Goal: Obtain resource: Download file/media

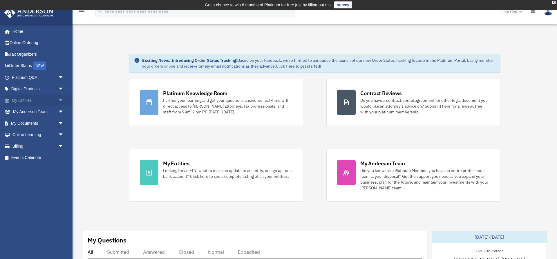
click at [58, 101] on span "arrow_drop_down" at bounding box center [64, 101] width 12 height 12
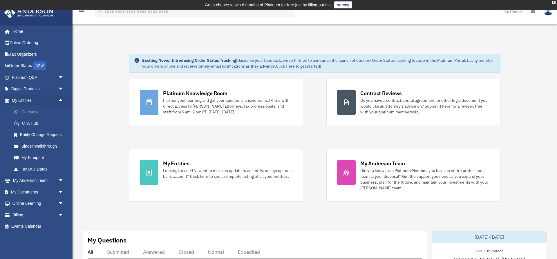
click at [33, 114] on link "Overview" at bounding box center [40, 112] width 64 height 12
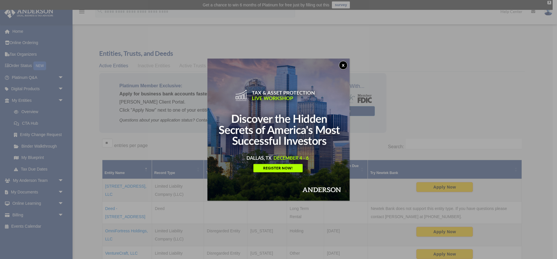
click at [345, 64] on button "x" at bounding box center [343, 65] width 9 height 9
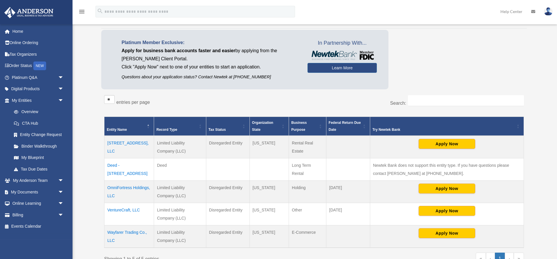
scroll to position [59, 0]
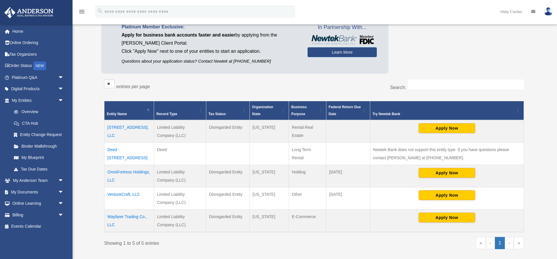
click at [89, 52] on div "Overview anderson.christopher314@gmail.com Sign Out anderson.christopher314@gma…" at bounding box center [278, 127] width 557 height 308
click at [88, 72] on div "Overview anderson.christopher314@gmail.com Sign Out anderson.christopher314@gma…" at bounding box center [278, 127] width 557 height 308
click at [61, 191] on span "arrow_drop_down" at bounding box center [64, 192] width 12 height 12
click at [26, 201] on link "Box" at bounding box center [40, 204] width 64 height 12
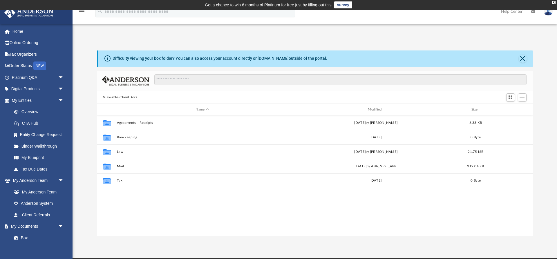
scroll to position [132, 436]
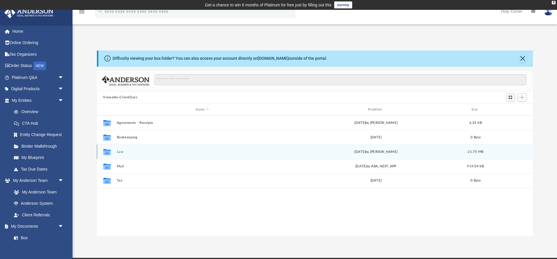
click at [121, 152] on button "Law" at bounding box center [202, 152] width 171 height 4
click at [122, 151] on button "Trusts" at bounding box center [202, 152] width 171 height 4
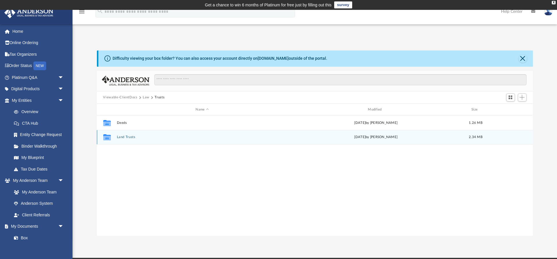
click at [123, 138] on button "Land Trusts" at bounding box center [202, 138] width 171 height 4
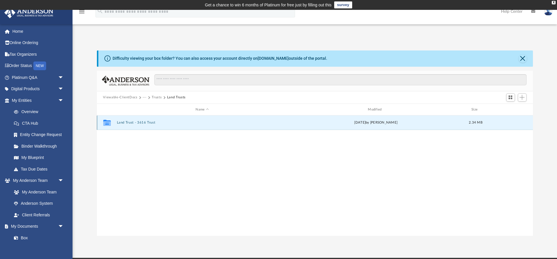
click at [131, 123] on button "Land Trust - 3616 Trust" at bounding box center [202, 123] width 171 height 4
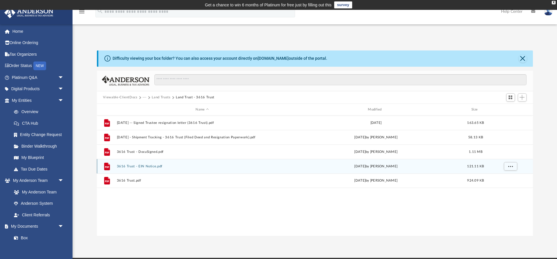
click at [144, 166] on button "3616 Trust - EIN Notice.pdf" at bounding box center [202, 167] width 171 height 4
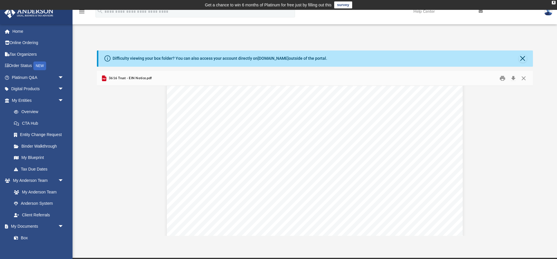
scroll to position [0, 0]
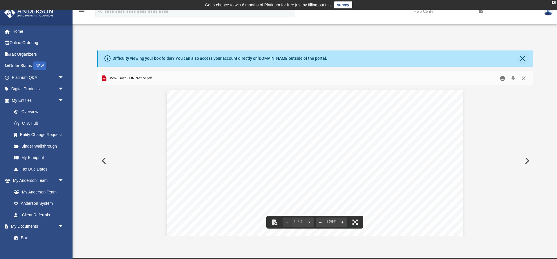
click at [503, 79] on button "Print" at bounding box center [503, 78] width 12 height 9
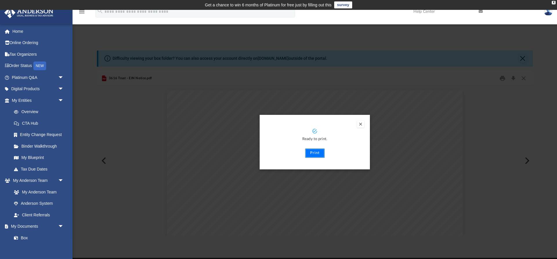
click at [312, 154] on button "Print" at bounding box center [314, 153] width 19 height 9
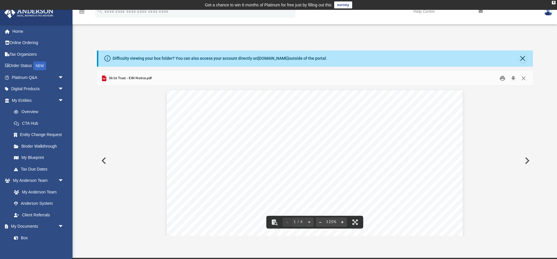
click at [102, 165] on button "Preview" at bounding box center [103, 161] width 13 height 16
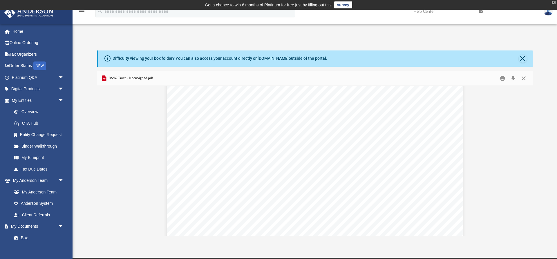
click at [553, 3] on div "X" at bounding box center [554, 2] width 4 height 3
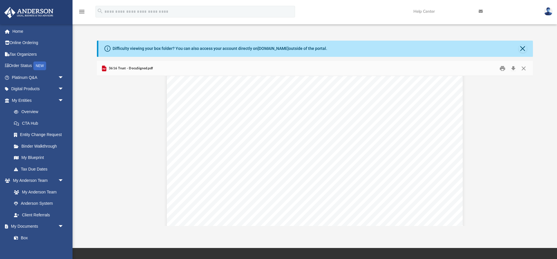
click at [134, 49] on div "Difficulty viewing your box folder? You can also access your account directly o…" at bounding box center [220, 49] width 215 height 6
click at [527, 49] on div "Difficulty viewing your box folder? You can also access your account directly o…" at bounding box center [315, 49] width 435 height 16
click at [523, 49] on button "Close" at bounding box center [523, 49] width 8 height 8
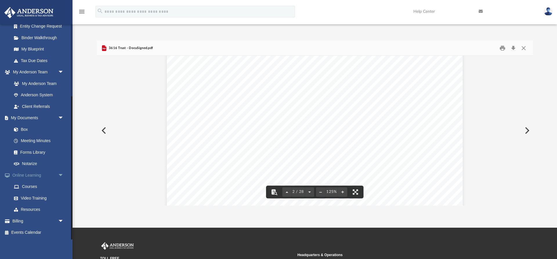
scroll to position [73, 0]
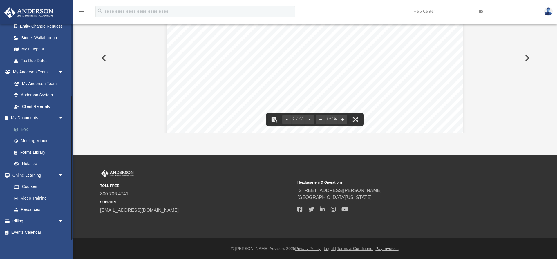
click at [28, 127] on link "Box" at bounding box center [40, 130] width 64 height 12
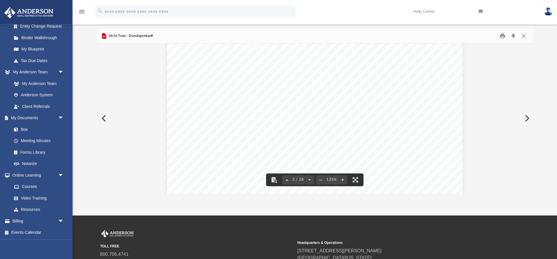
scroll to position [0, 0]
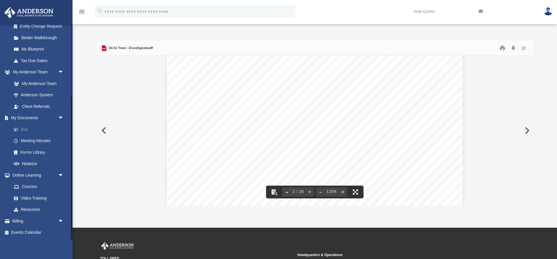
click at [23, 131] on link "Box" at bounding box center [40, 130] width 64 height 12
click at [125, 45] on div "3616 Trust - DocuSigned.pdf" at bounding box center [127, 48] width 52 height 7
click at [127, 46] on span "3616 Trust - DocuSigned.pdf" at bounding box center [130, 48] width 45 height 5
click at [526, 48] on button "Close" at bounding box center [524, 48] width 10 height 9
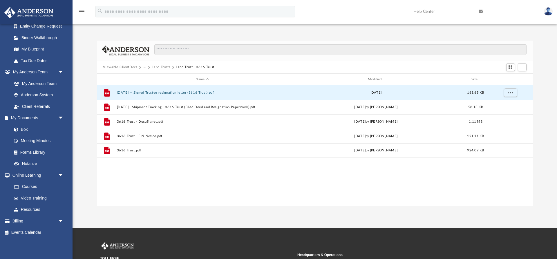
click at [164, 92] on button "2023.11.30 -- Signed Trustee resignation letter (3616 Trust).pdf" at bounding box center [202, 93] width 171 height 4
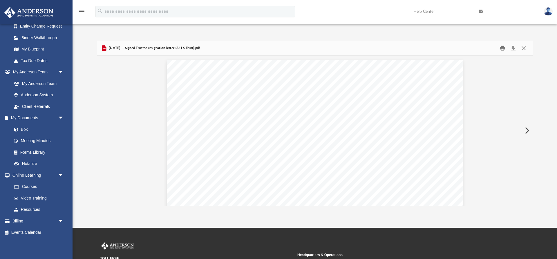
click at [506, 47] on button "Print" at bounding box center [503, 48] width 12 height 9
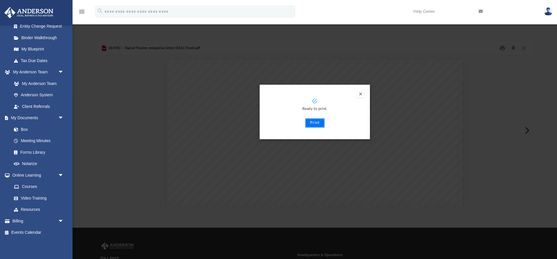
click at [314, 124] on button "Print" at bounding box center [314, 122] width 19 height 9
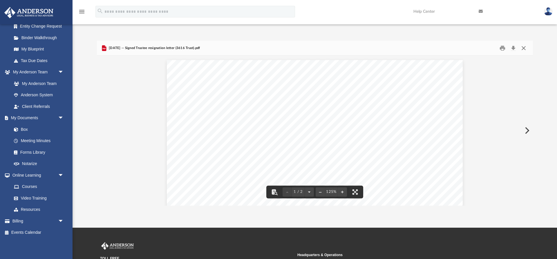
click at [523, 46] on button "Close" at bounding box center [524, 48] width 10 height 9
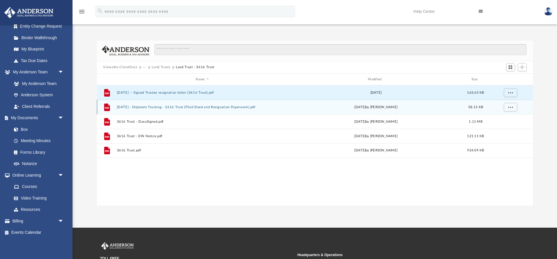
click at [183, 106] on button "2023.12.18 - Shipment Tracking - 3616 Trust (Filed Deed and Resignation Paperwo…" at bounding box center [202, 107] width 171 height 4
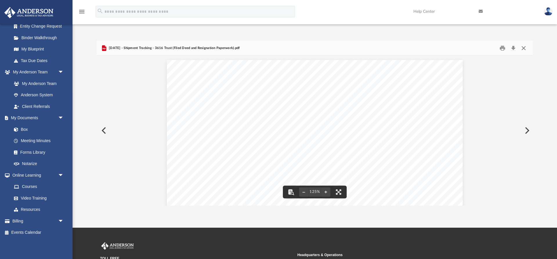
click at [525, 47] on button "Close" at bounding box center [524, 48] width 10 height 9
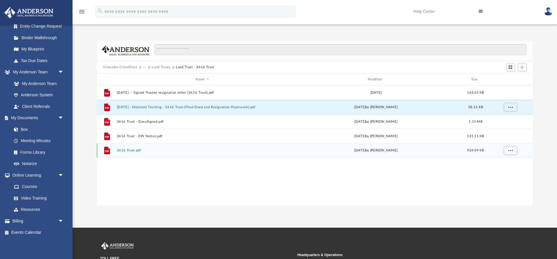
click at [138, 150] on button "3616 Trust.pdf" at bounding box center [202, 151] width 171 height 4
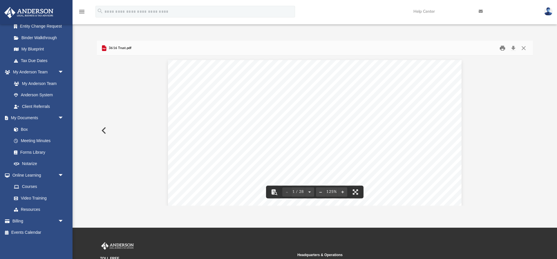
click at [504, 48] on button "Print" at bounding box center [503, 48] width 12 height 9
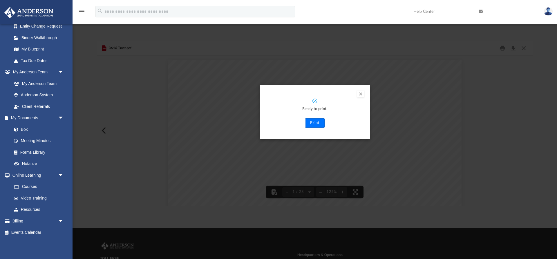
click at [310, 125] on button "Print" at bounding box center [314, 122] width 19 height 9
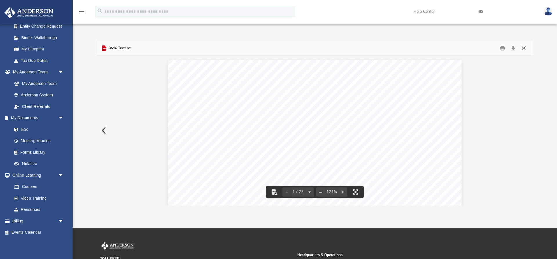
click at [523, 48] on button "Close" at bounding box center [524, 48] width 10 height 9
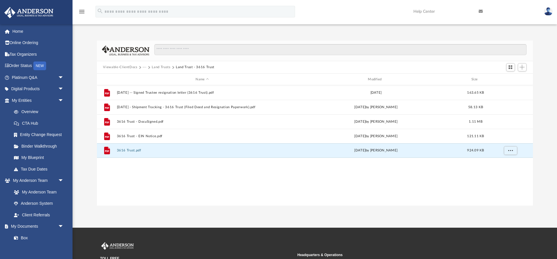
click at [550, 11] on img at bounding box center [548, 11] width 9 height 8
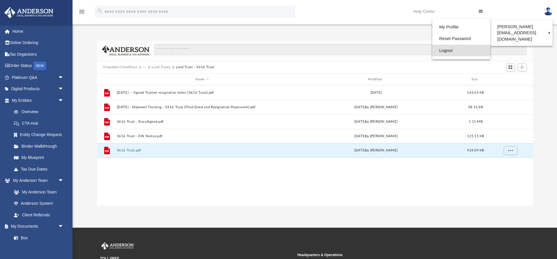
click at [432, 47] on link "Logout" at bounding box center [461, 51] width 58 height 12
